Goal: Find specific page/section: Find specific page/section

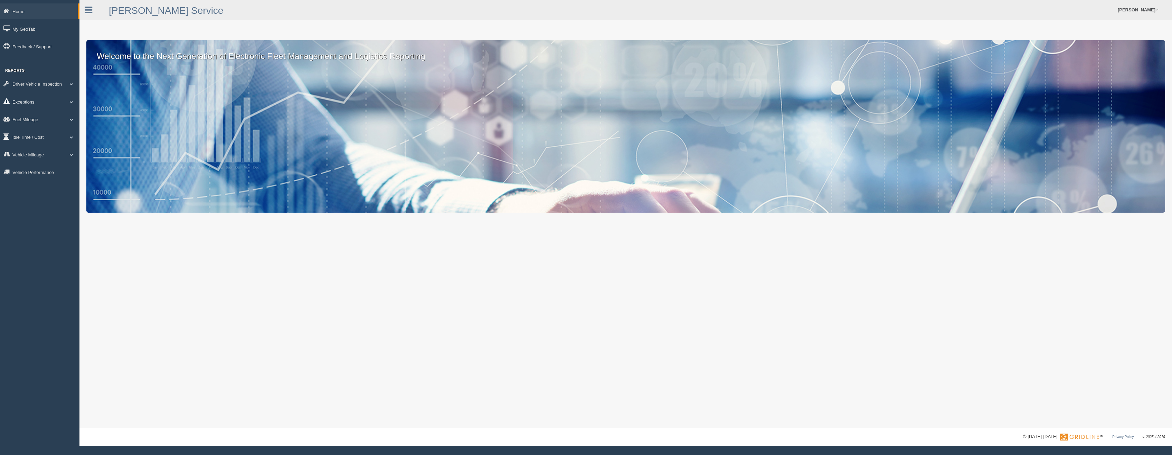
click at [22, 101] on link "Exceptions" at bounding box center [39, 102] width 79 height 16
click at [31, 139] on link "Safety Exceptions" at bounding box center [44, 142] width 65 height 12
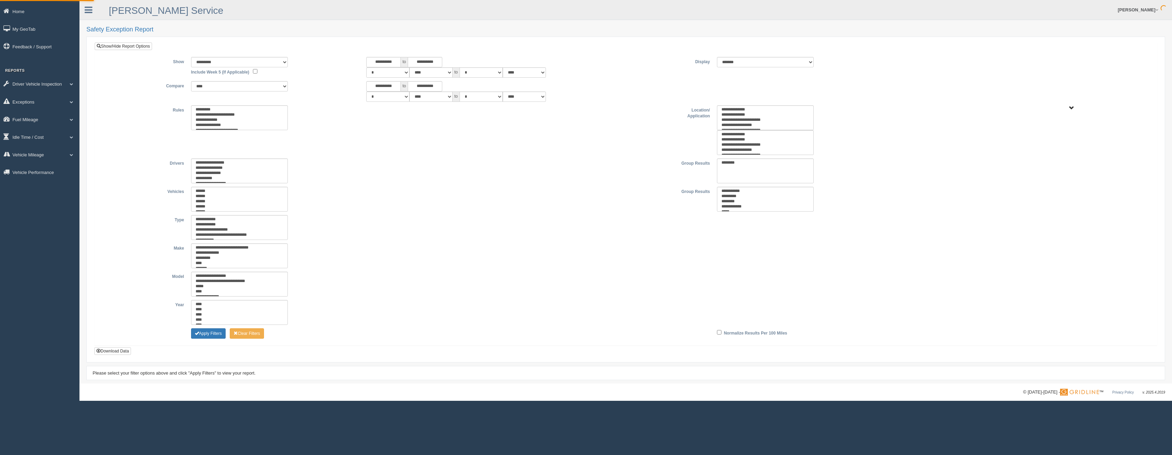
type input "*********"
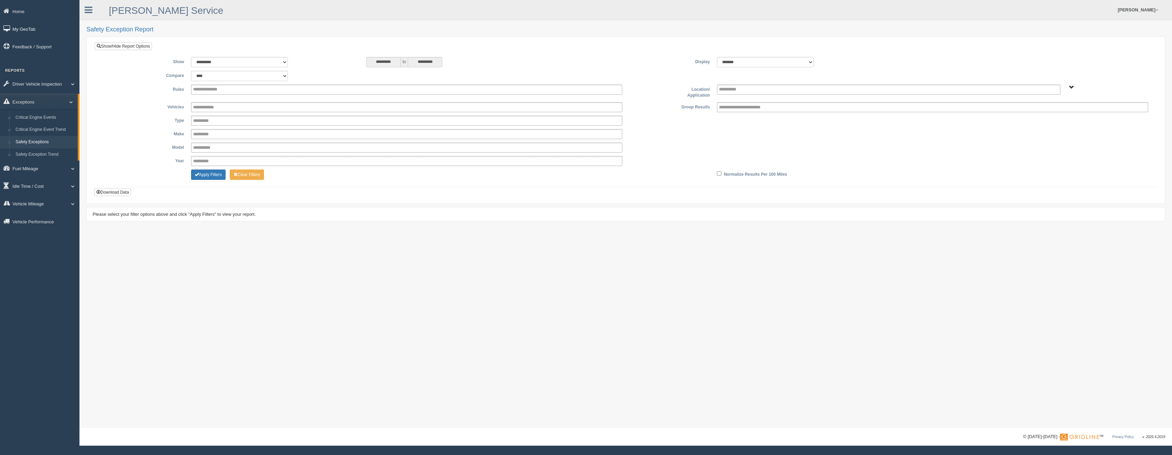
click at [23, 28] on link "My GeoTab" at bounding box center [39, 29] width 79 height 16
